Goal: Task Accomplishment & Management: Manage account settings

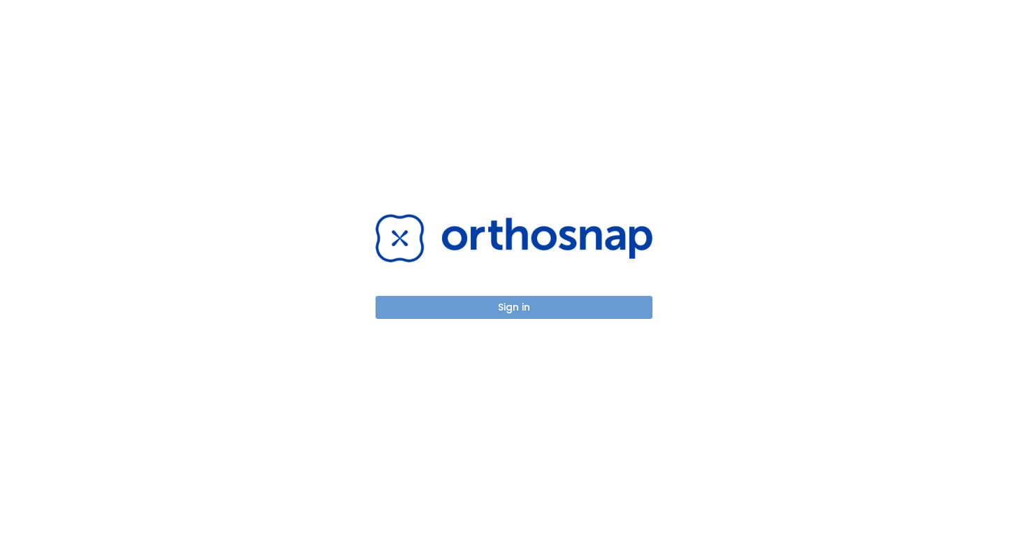
click at [478, 313] on button "Sign in" at bounding box center [514, 307] width 277 height 23
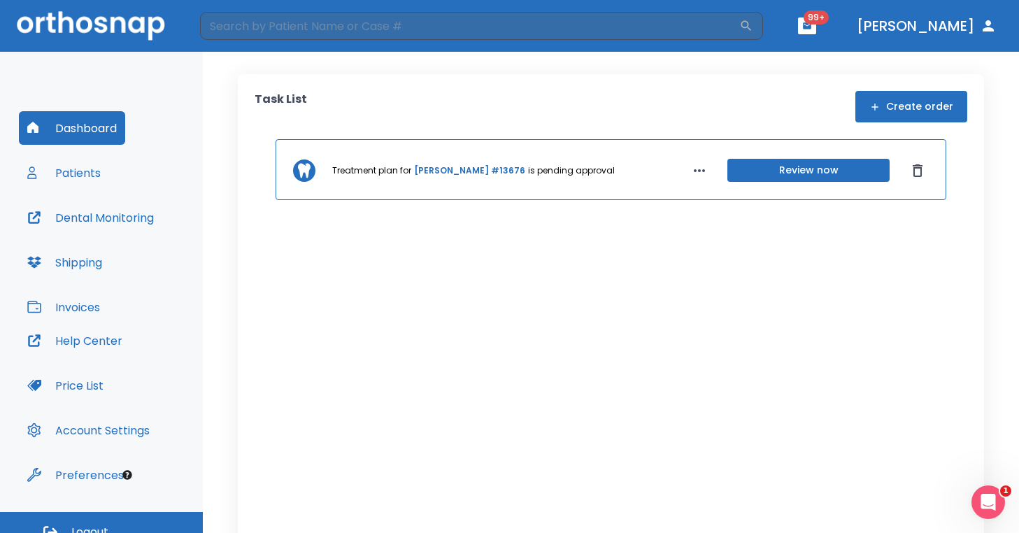
click at [453, 167] on link "[PERSON_NAME] #13676" at bounding box center [469, 170] width 111 height 13
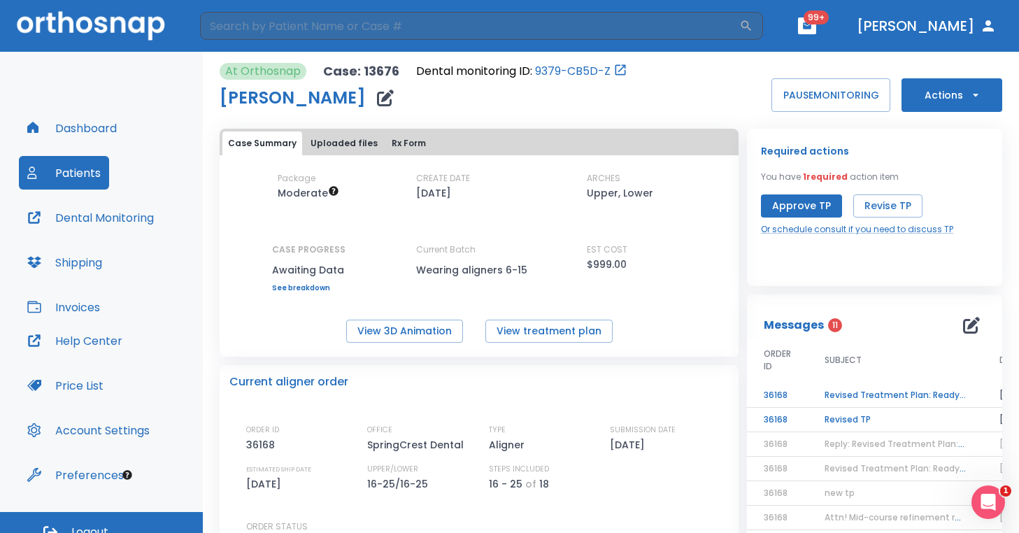
click at [881, 395] on td "Revised Treatment Plan: Ready for Approval" at bounding box center [895, 395] width 175 height 24
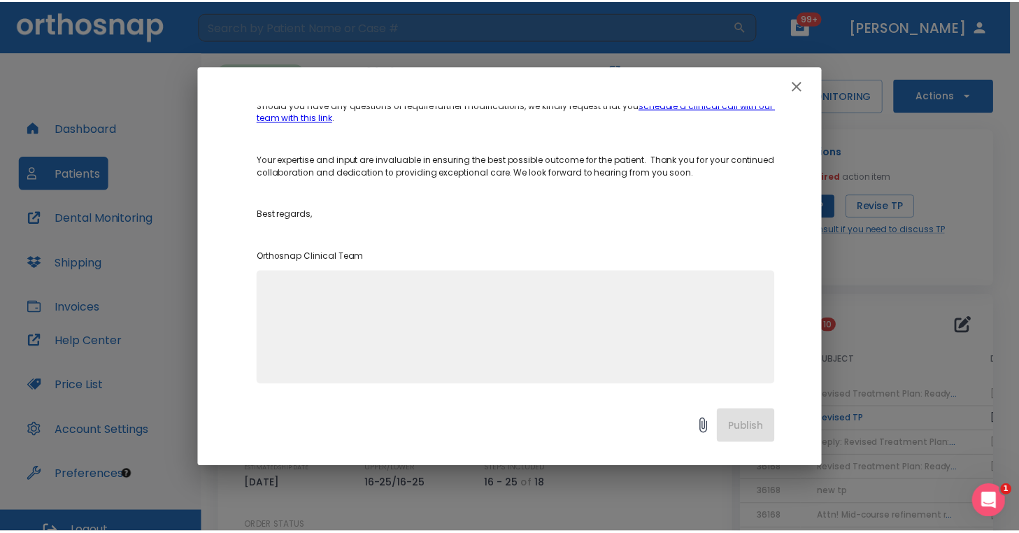
scroll to position [712, 0]
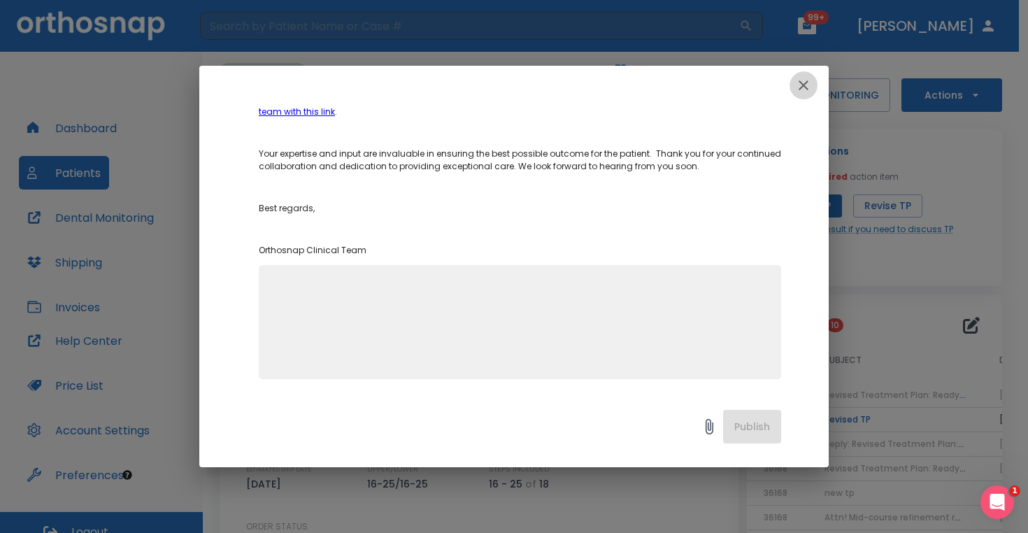
click at [805, 77] on icon "button" at bounding box center [803, 85] width 17 height 17
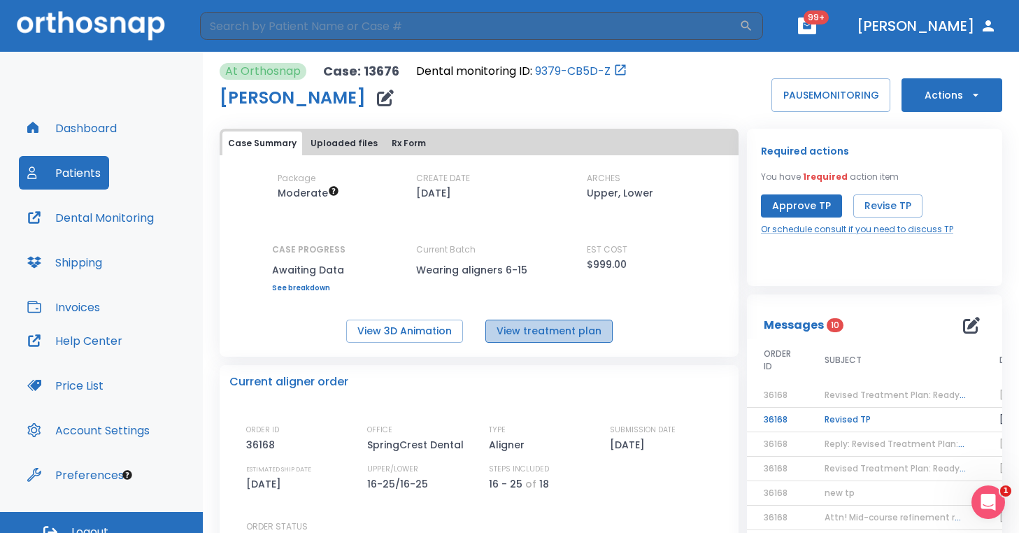
click at [573, 321] on button "View treatment plan" at bounding box center [549, 331] width 127 height 23
click at [793, 209] on button "Approve TP" at bounding box center [801, 205] width 81 height 23
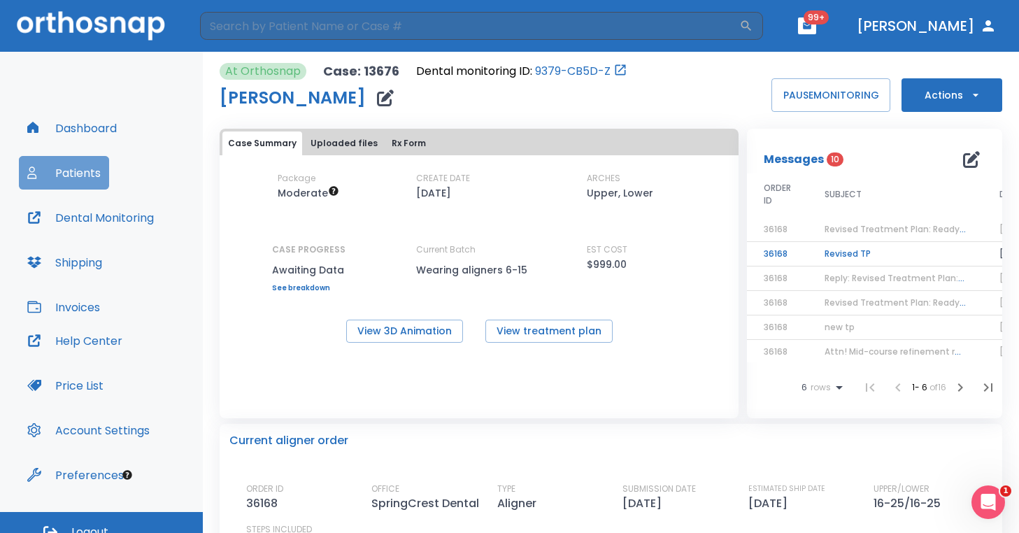
click at [73, 189] on button "Patients" at bounding box center [64, 173] width 90 height 34
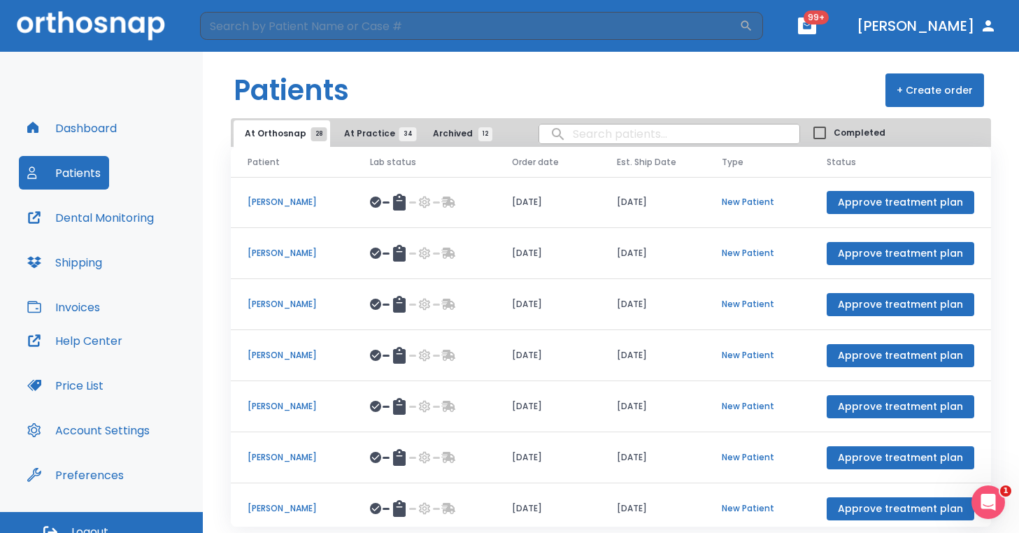
click at [93, 130] on button "Dashboard" at bounding box center [72, 128] width 106 height 34
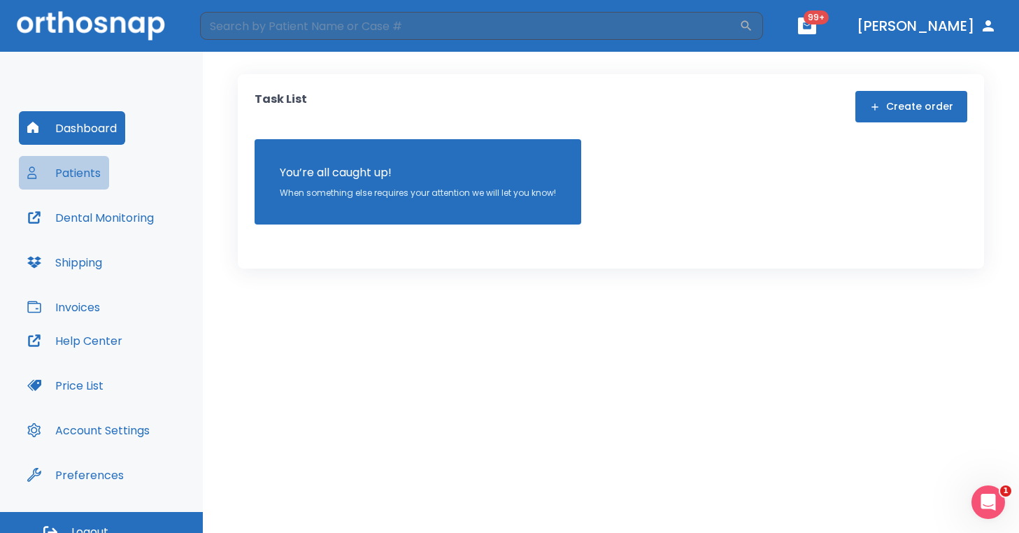
click at [82, 176] on button "Patients" at bounding box center [64, 173] width 90 height 34
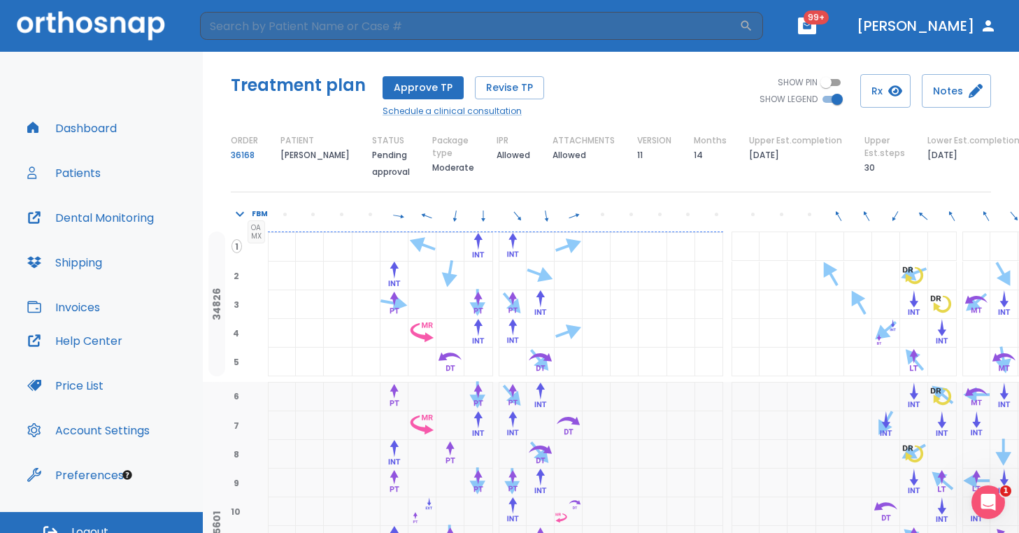
scroll to position [13, 0]
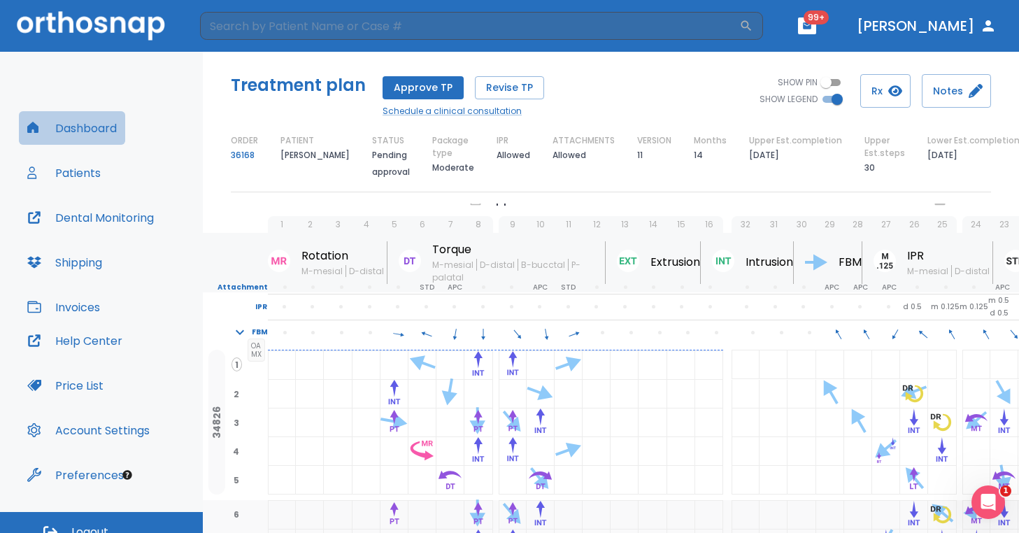
click at [91, 125] on button "Dashboard" at bounding box center [72, 128] width 106 height 34
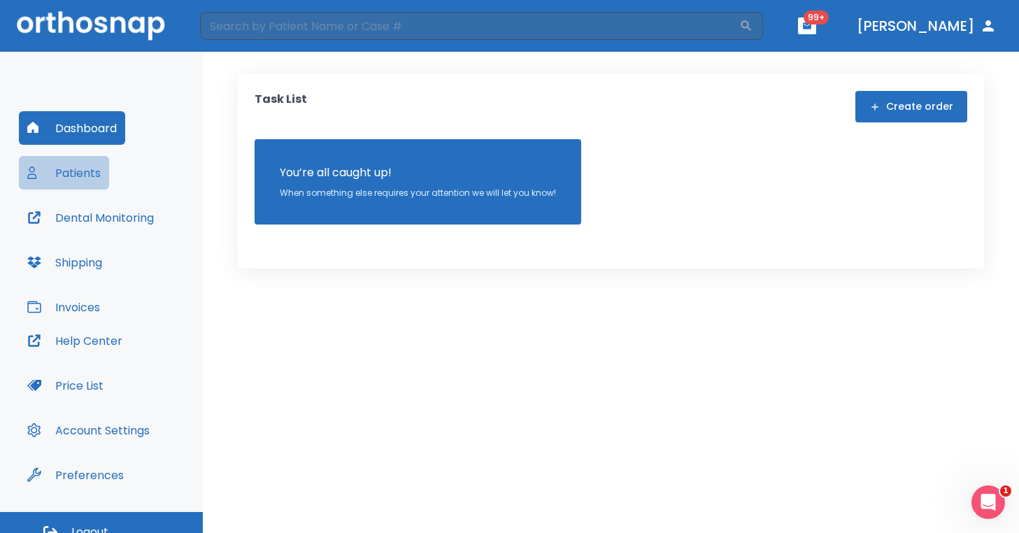
click at [90, 166] on button "Patients" at bounding box center [64, 173] width 90 height 34
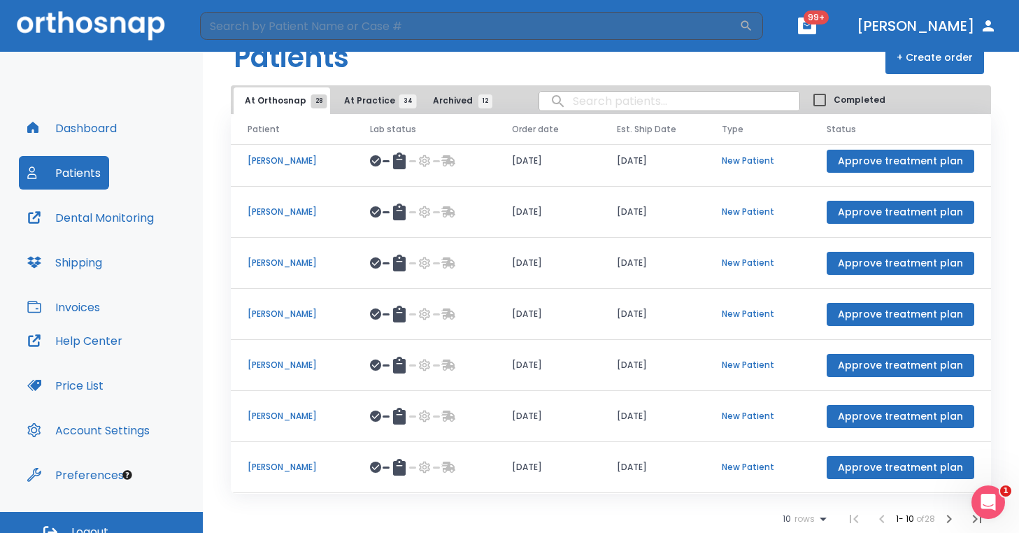
scroll to position [17, 0]
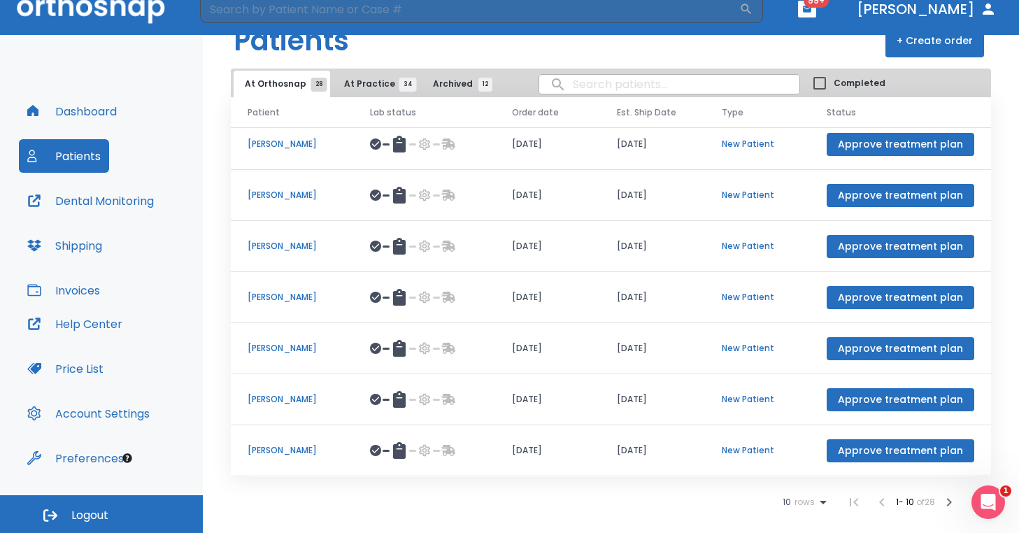
click at [935, 490] on button "button" at bounding box center [949, 502] width 28 height 28
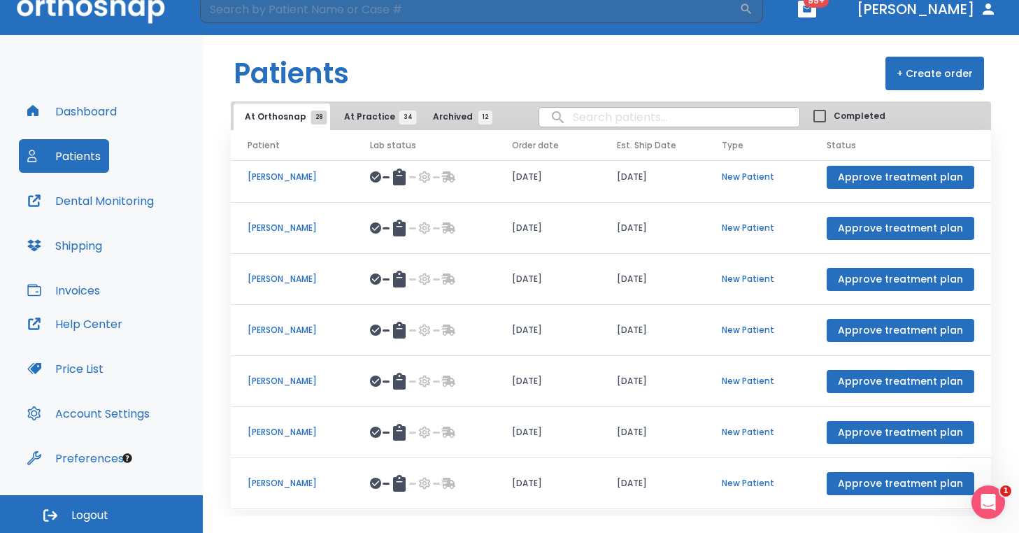
click at [91, 162] on button "Patients" at bounding box center [64, 156] width 90 height 34
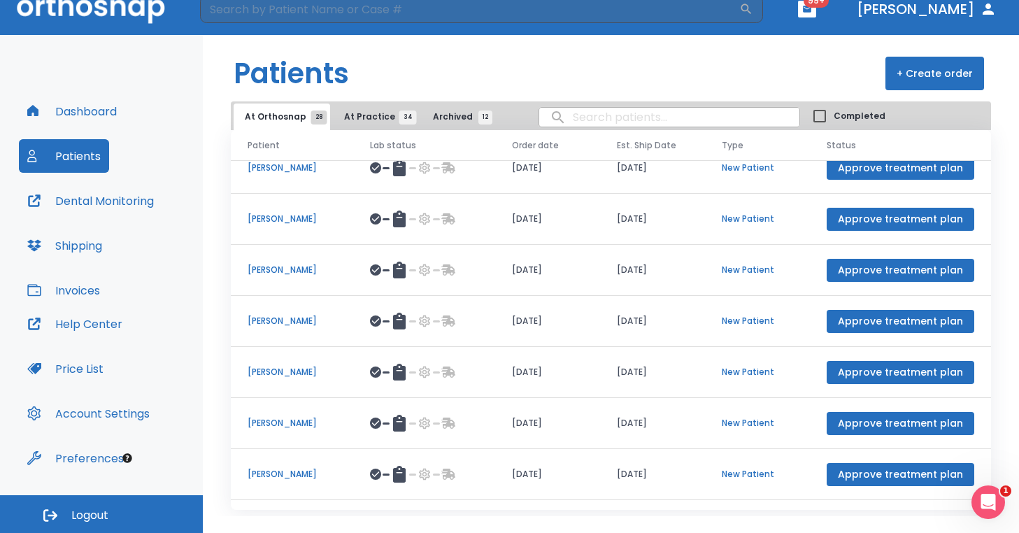
scroll to position [162, 0]
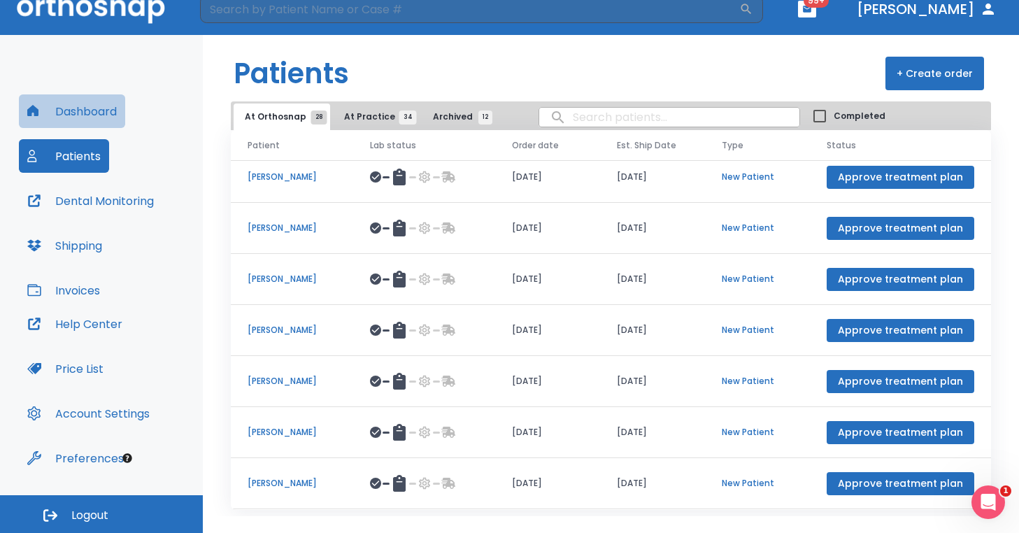
click at [92, 111] on button "Dashboard" at bounding box center [72, 111] width 106 height 34
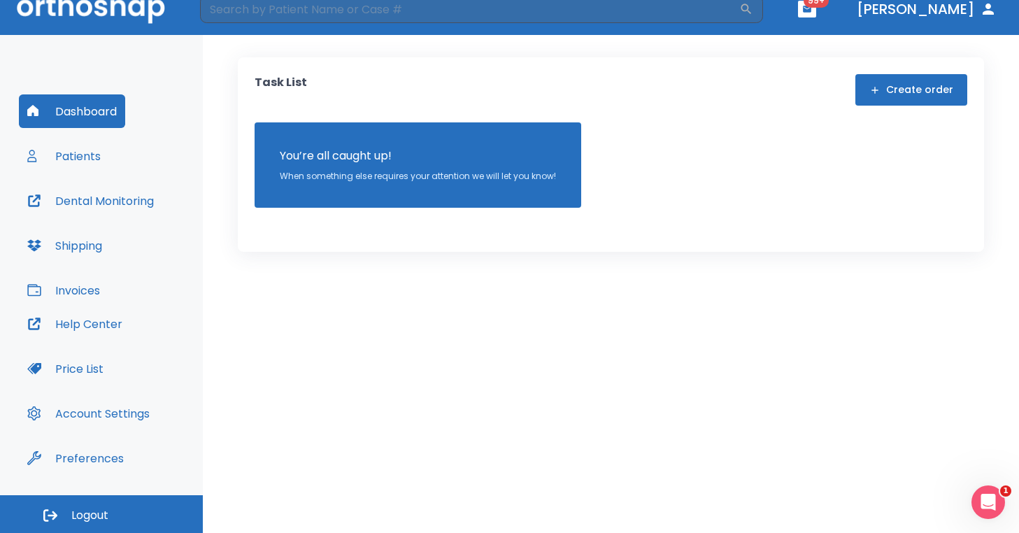
click at [92, 111] on button "Dashboard" at bounding box center [72, 111] width 106 height 34
